Goal: Task Accomplishment & Management: Use online tool/utility

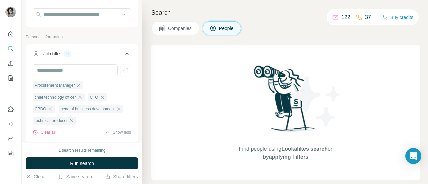
scroll to position [61, 0]
click at [80, 15] on input "text" at bounding box center [82, 15] width 98 height 12
paste input "**********"
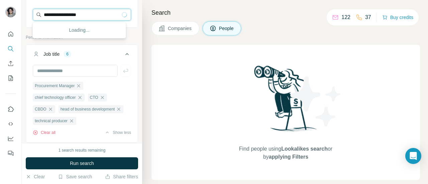
type input "**********"
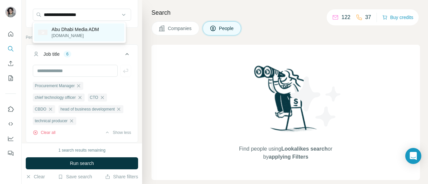
click at [86, 38] on p "[DOMAIN_NAME]" at bounding box center [74, 36] width 47 height 6
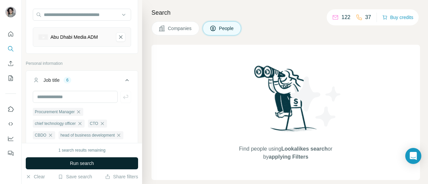
click at [93, 160] on button "Run search" at bounding box center [82, 163] width 112 height 12
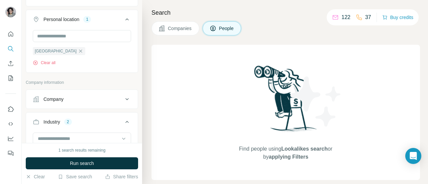
scroll to position [298, 0]
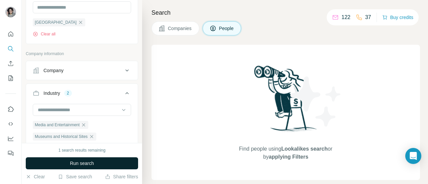
click at [80, 164] on span "Run search" at bounding box center [82, 163] width 24 height 7
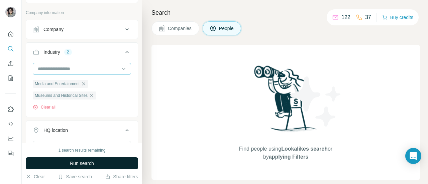
scroll to position [338, 0]
click at [86, 87] on icon "button" at bounding box center [83, 84] width 5 height 5
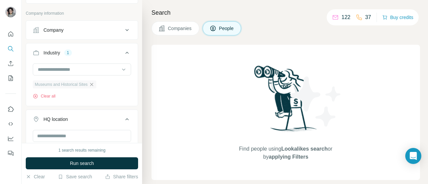
click at [93, 86] on icon "button" at bounding box center [91, 84] width 3 height 3
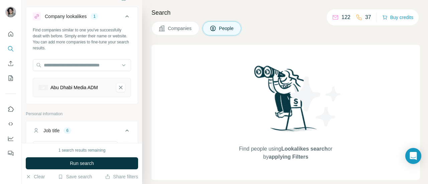
scroll to position [10, 0]
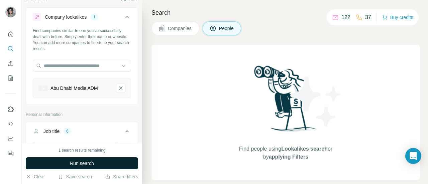
click at [103, 160] on button "Run search" at bounding box center [82, 163] width 112 height 12
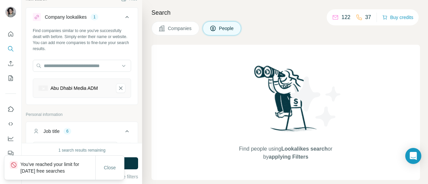
click at [60, 170] on p "You've reached your limit for [DATE] free searches" at bounding box center [57, 167] width 75 height 13
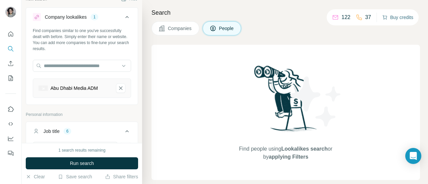
click at [399, 20] on button "Buy credits" at bounding box center [397, 17] width 31 height 9
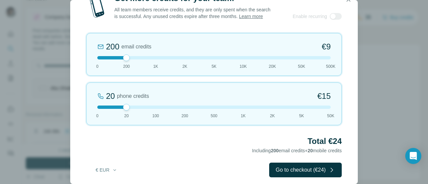
scroll to position [0, 0]
